Goal: Information Seeking & Learning: Learn about a topic

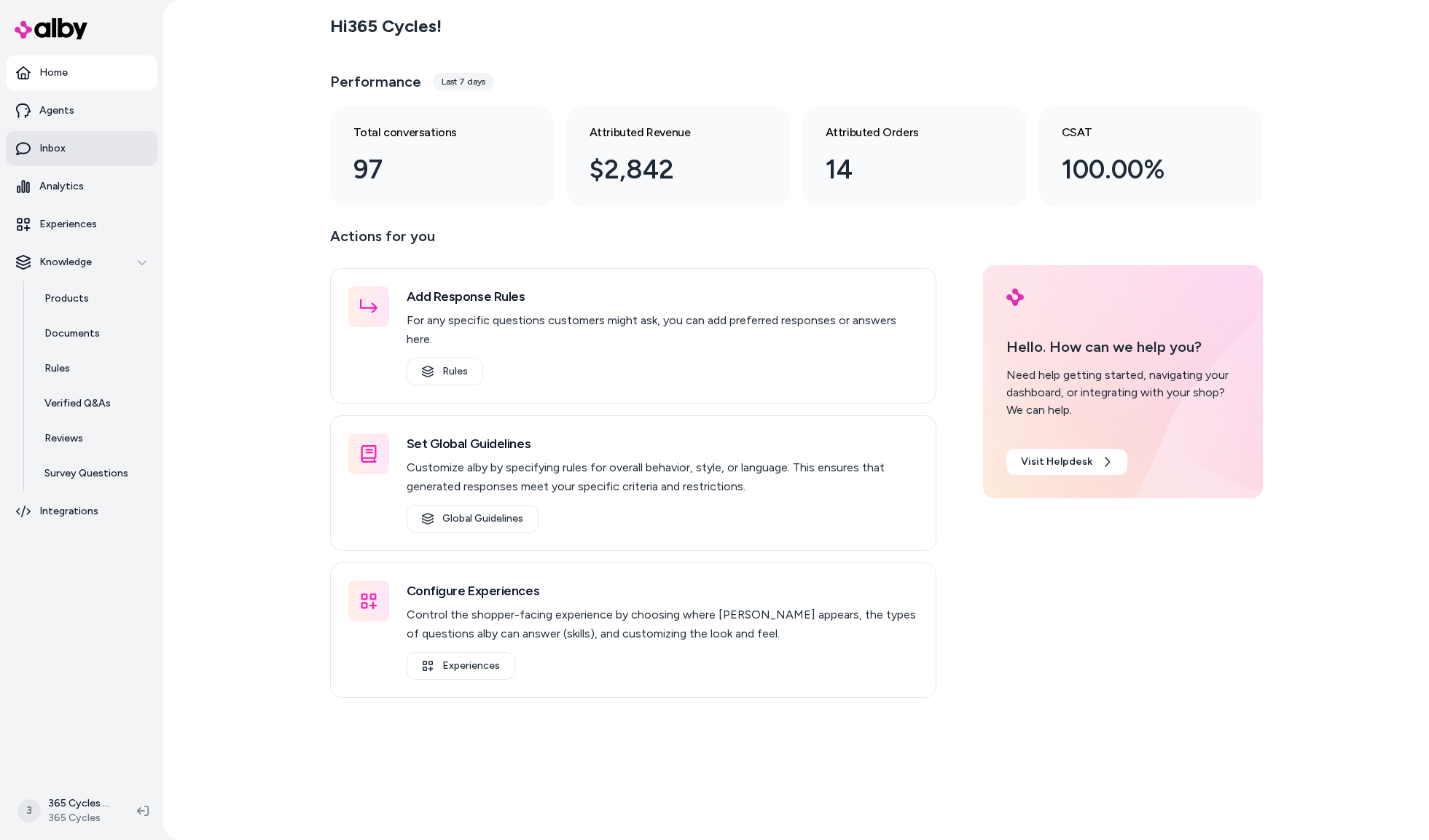
click at [60, 157] on link "Inbox" at bounding box center [81, 148] width 152 height 35
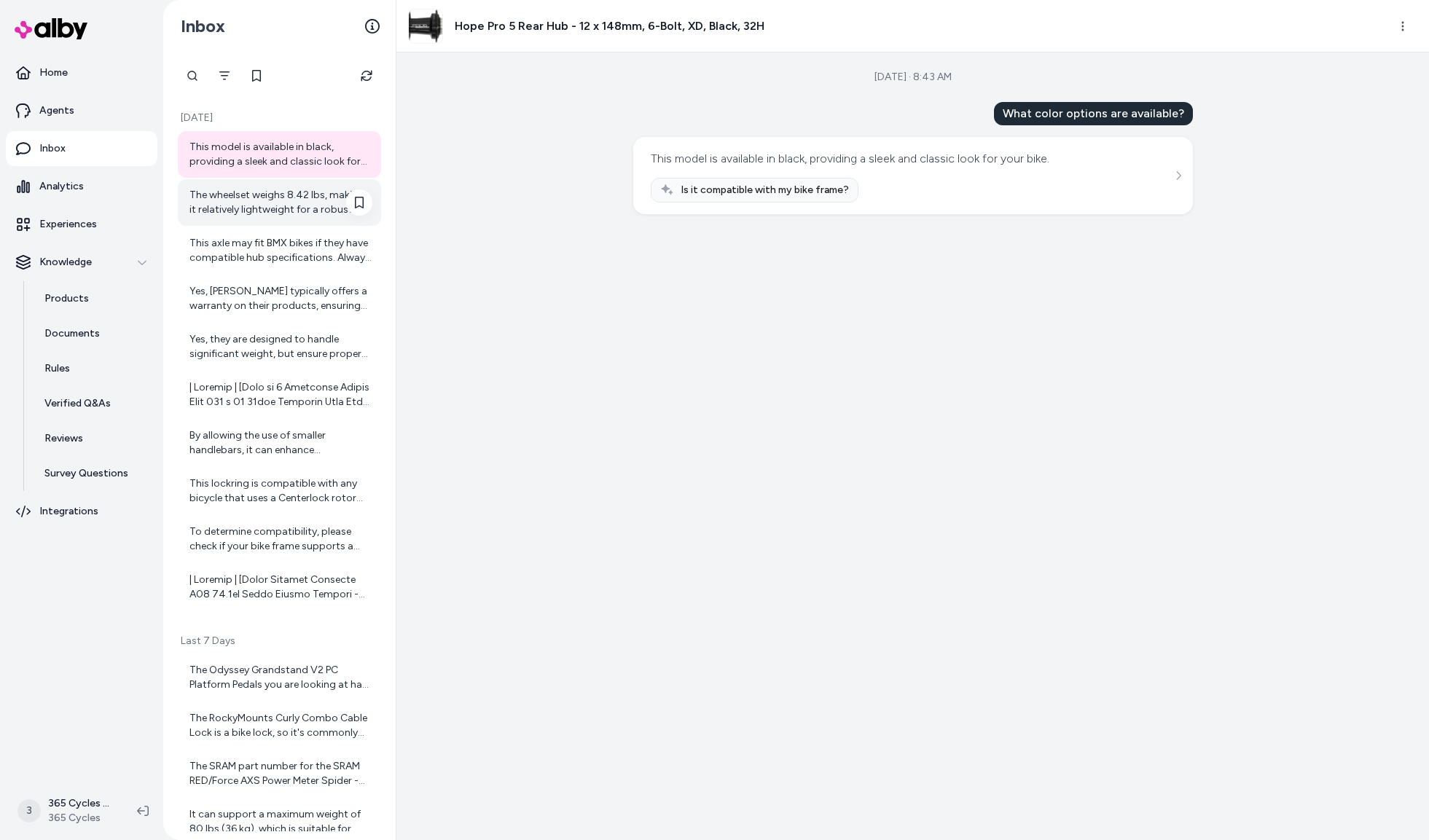
click at [228, 197] on div "The wheelset weighs 8.42 lbs, making it relatively lightweight for a robust all…" at bounding box center [280, 203] width 183 height 30
